Goal: Navigation & Orientation: Find specific page/section

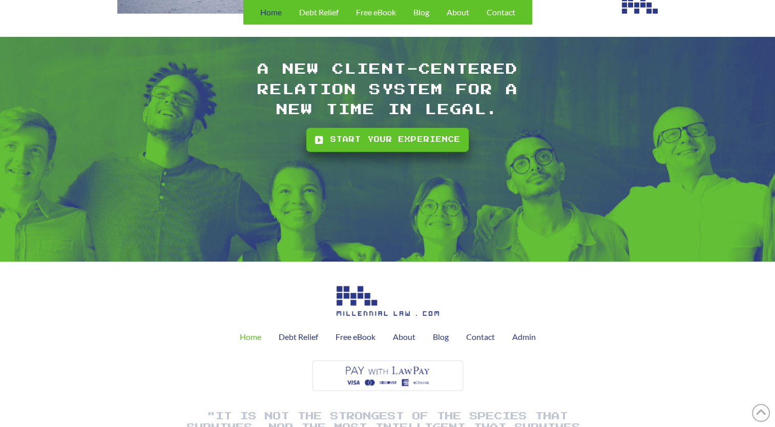
scroll to position [2542, 0]
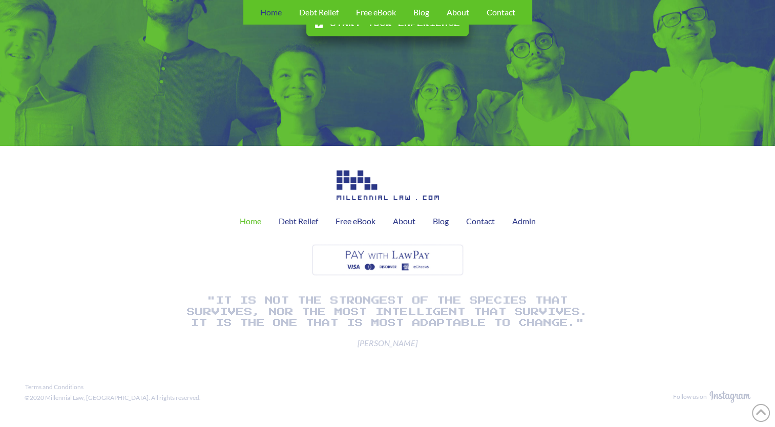
click at [397, 257] on img at bounding box center [388, 260] width 156 height 36
click at [403, 222] on span "About" at bounding box center [404, 221] width 23 height 8
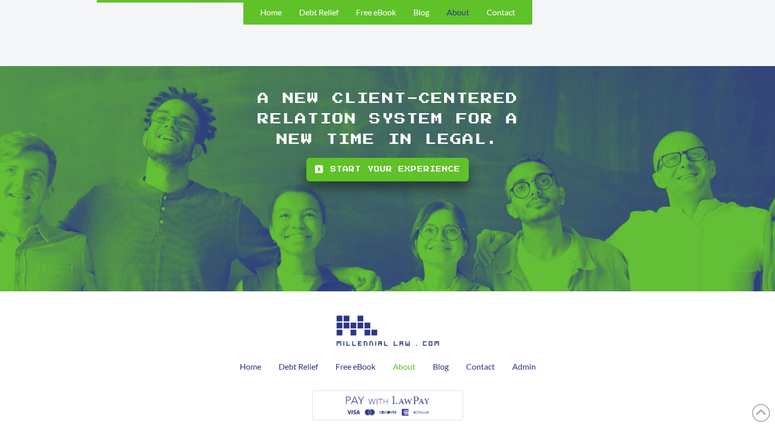
scroll to position [1214, 0]
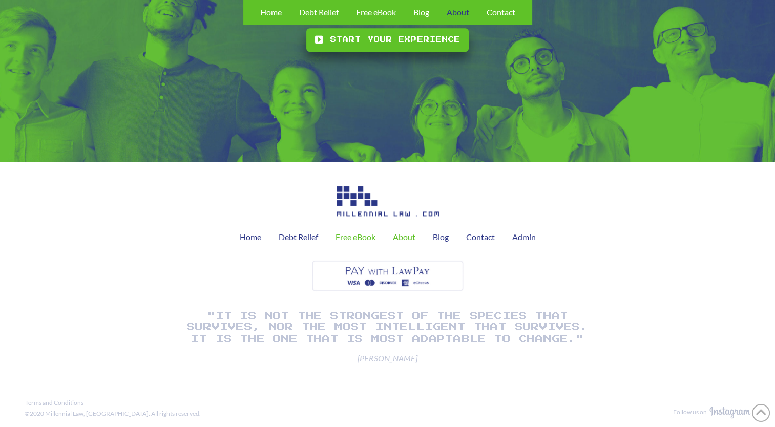
click at [373, 233] on span "Free eBook" at bounding box center [355, 237] width 40 height 8
click at [487, 233] on span "Contact" at bounding box center [480, 237] width 29 height 8
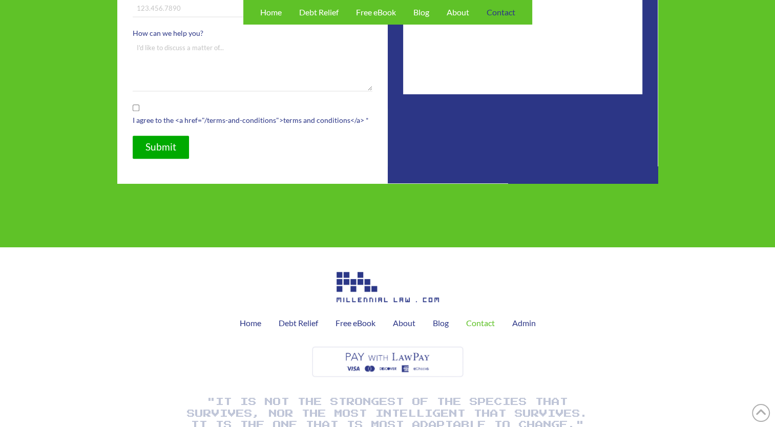
scroll to position [594, 0]
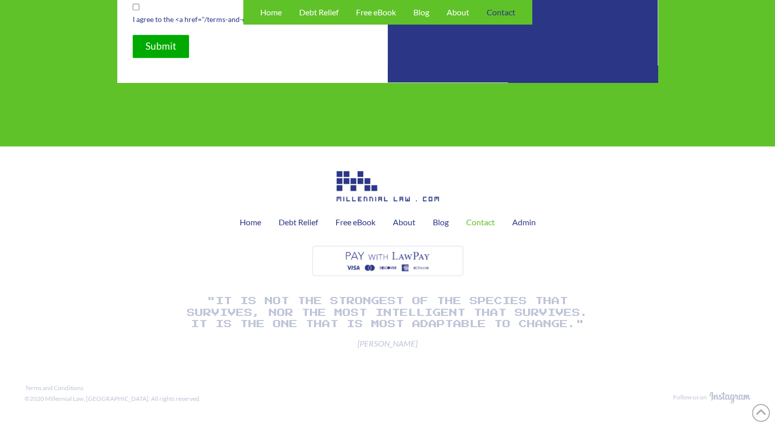
click at [728, 395] on img at bounding box center [729, 398] width 41 height 12
click at [719, 398] on img at bounding box center [729, 398] width 41 height 12
